Goal: Find specific page/section: Find specific page/section

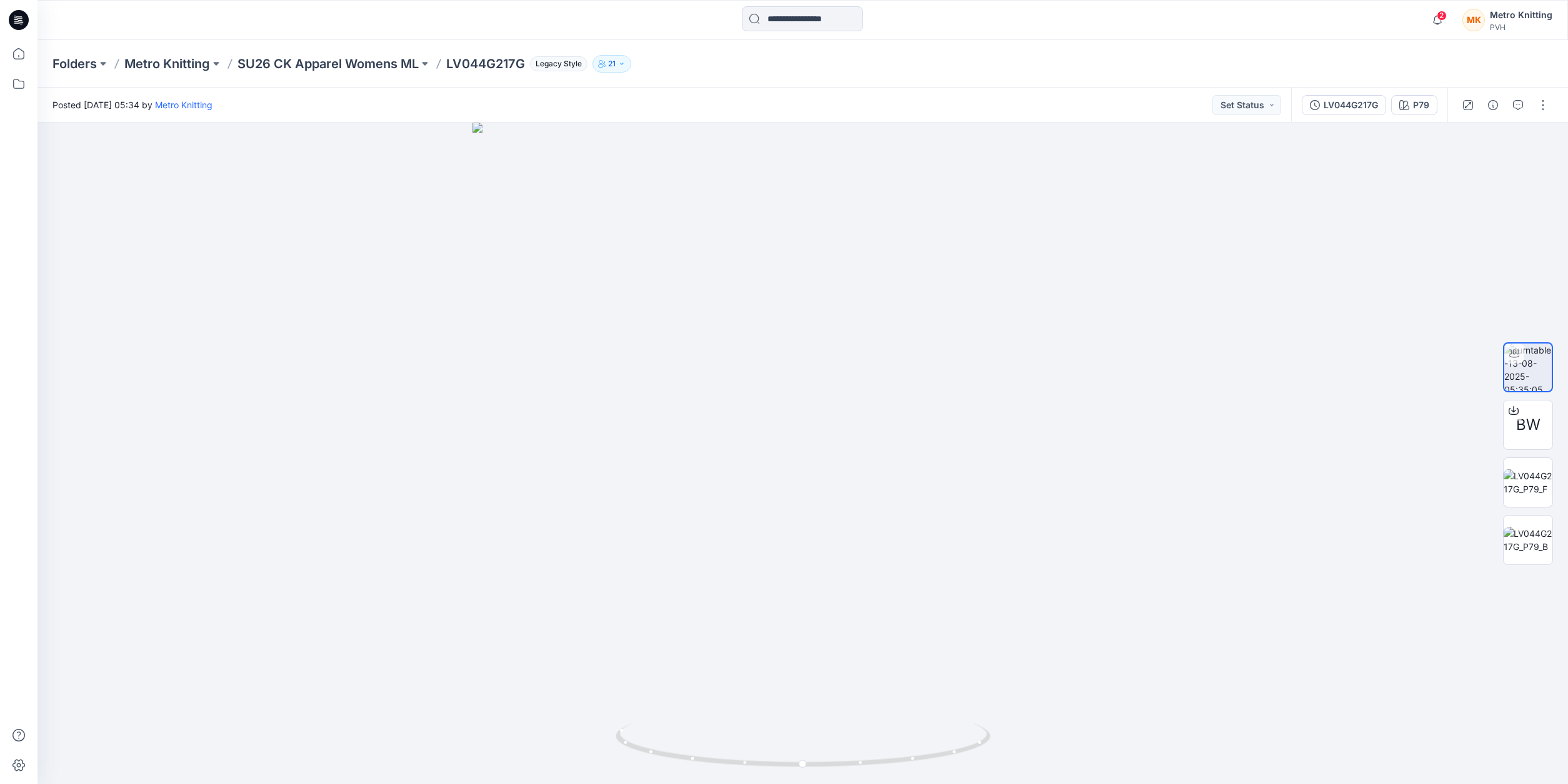
click at [360, 67] on p "SU26 CK Apparel Womens ML" at bounding box center [328, 63] width 182 height 18
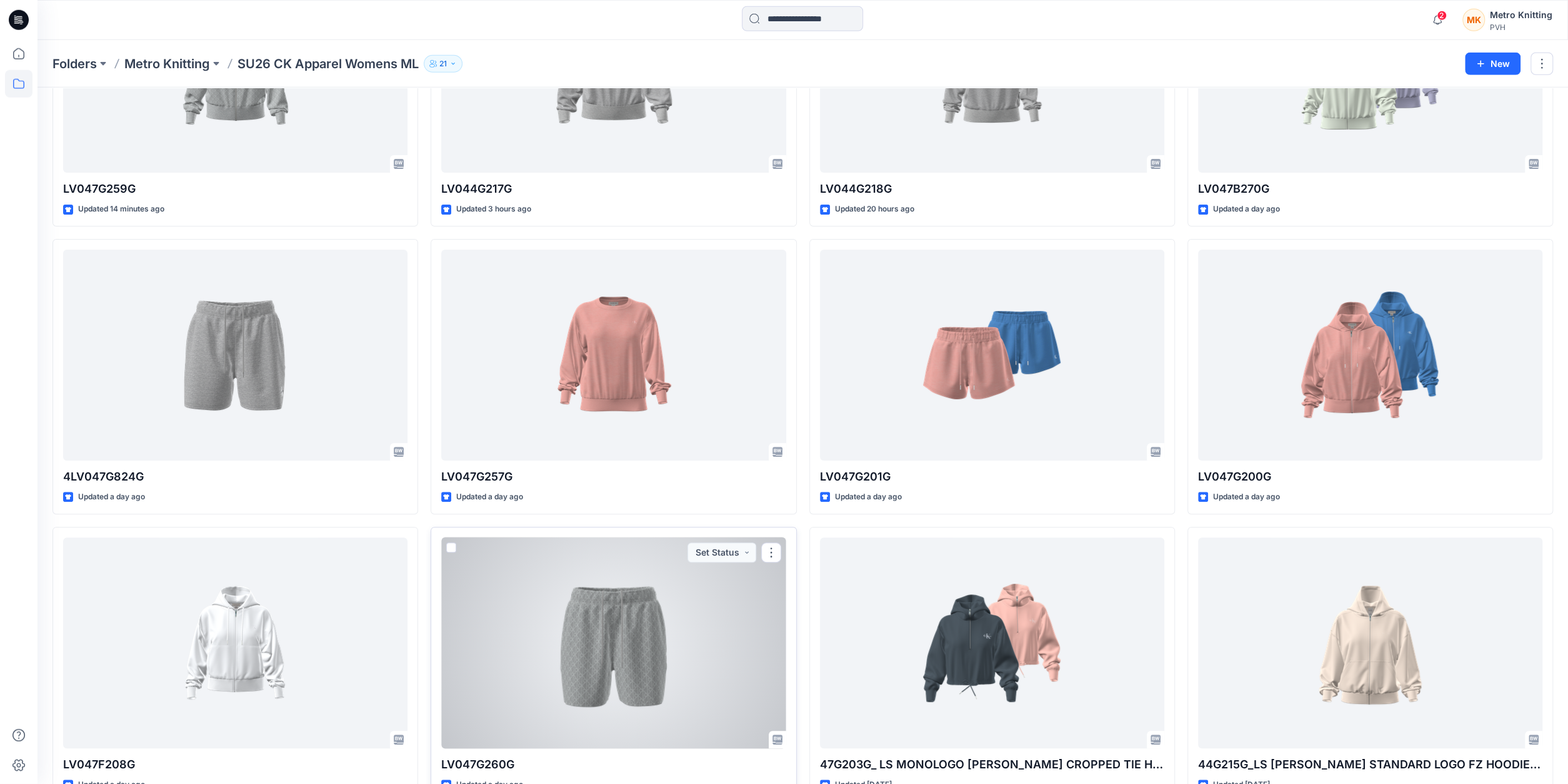
scroll to position [221, 0]
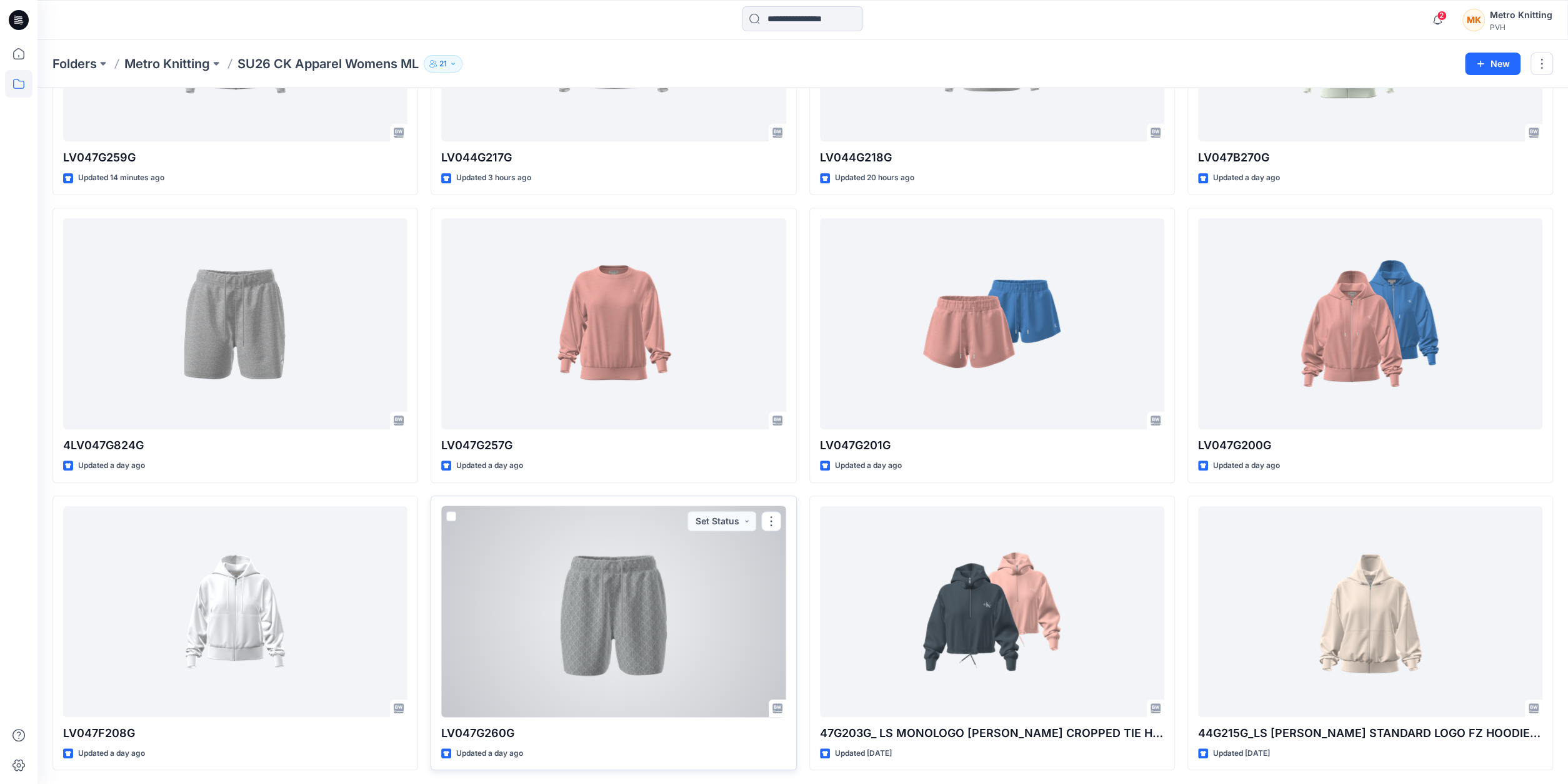
click at [568, 653] on div at bounding box center [613, 611] width 345 height 210
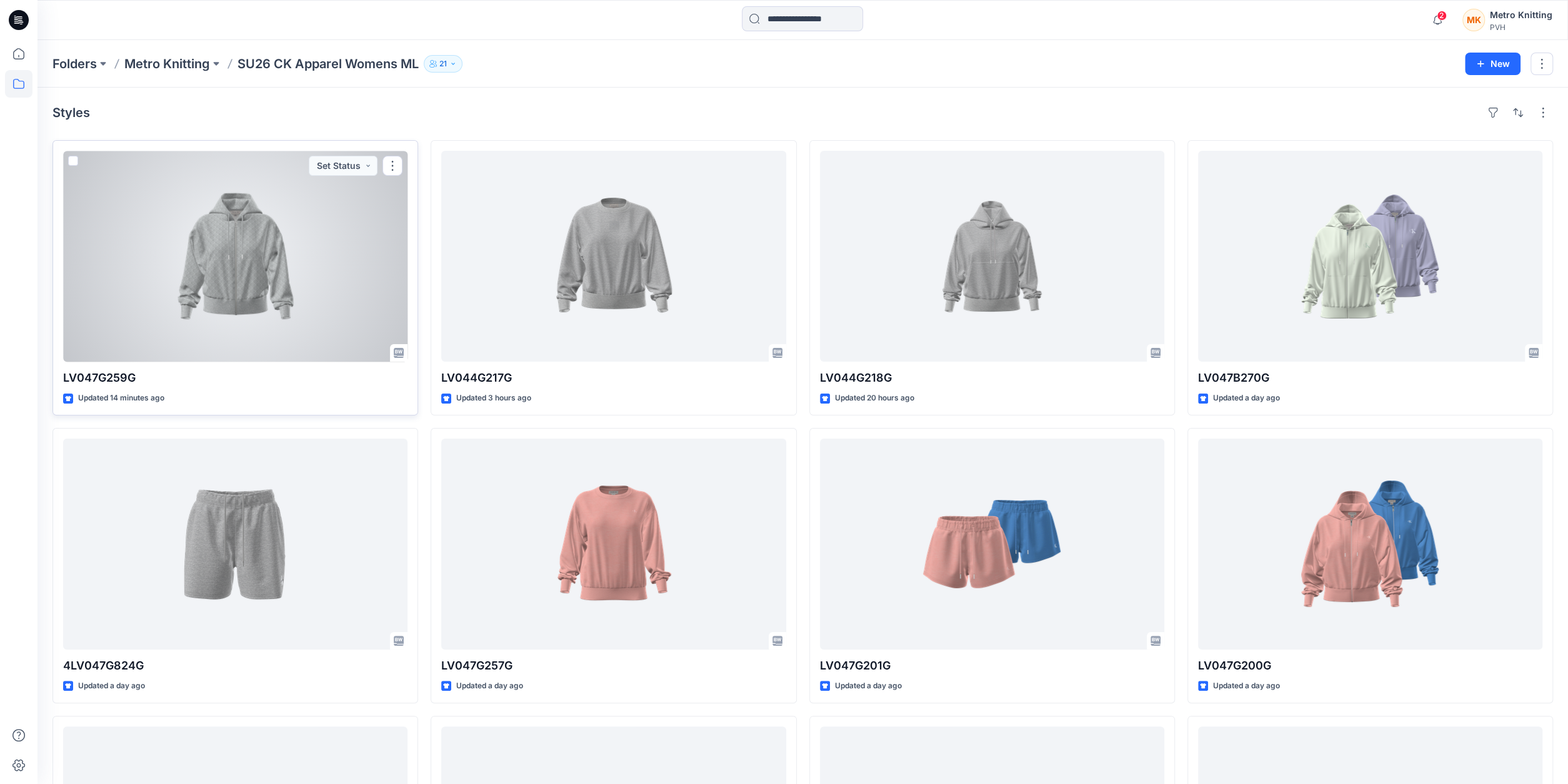
click at [316, 309] on div at bounding box center [235, 256] width 345 height 210
